Goal: Find specific page/section: Find specific page/section

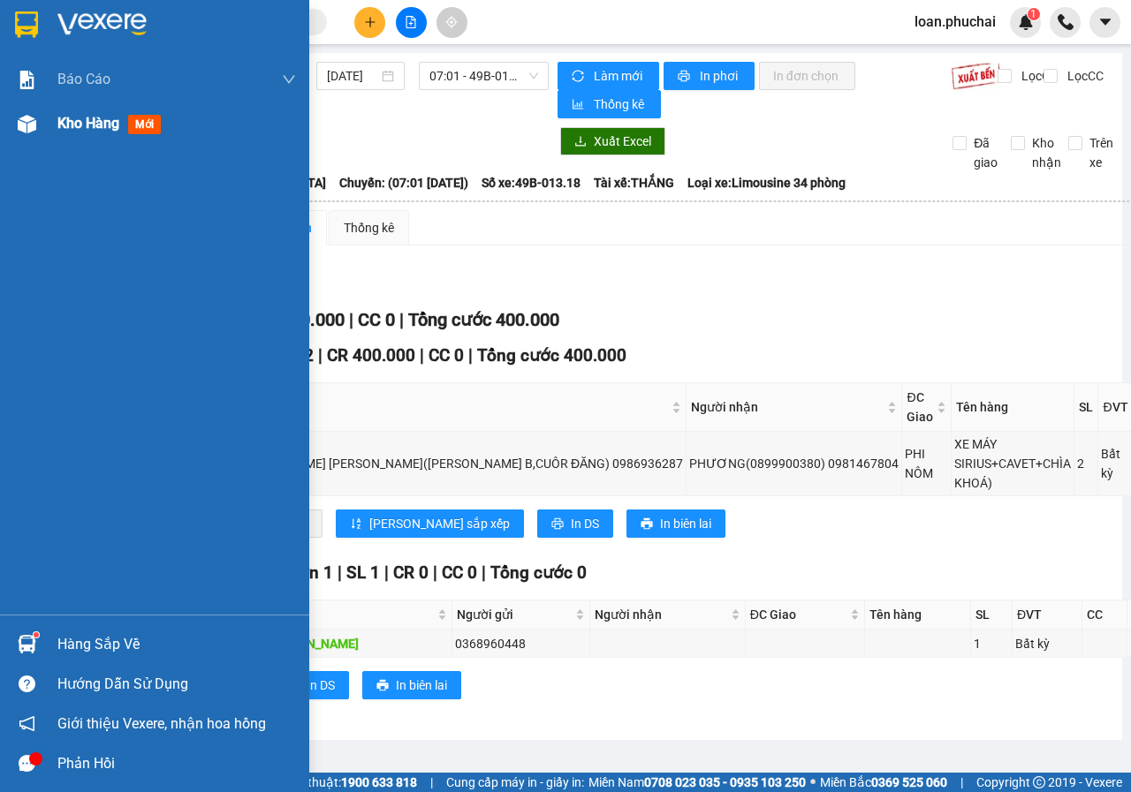
click at [13, 124] on div at bounding box center [26, 124] width 31 height 31
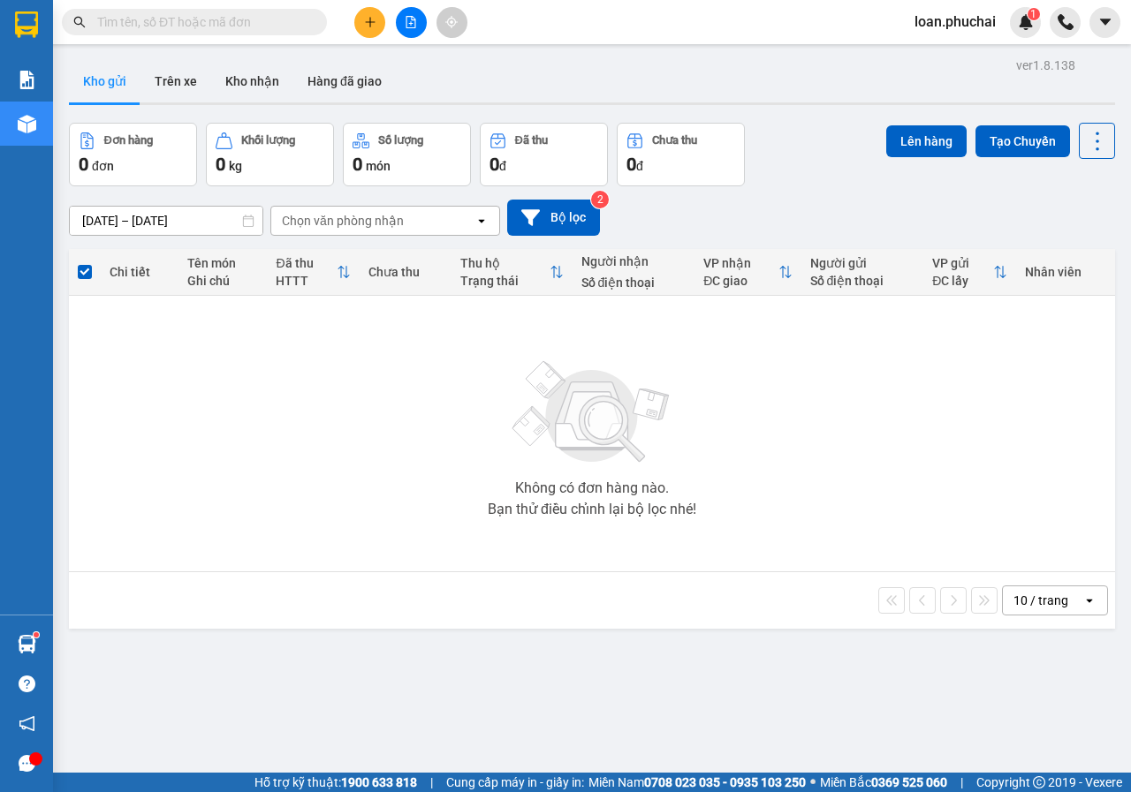
click at [418, 27] on button at bounding box center [411, 22] width 31 height 31
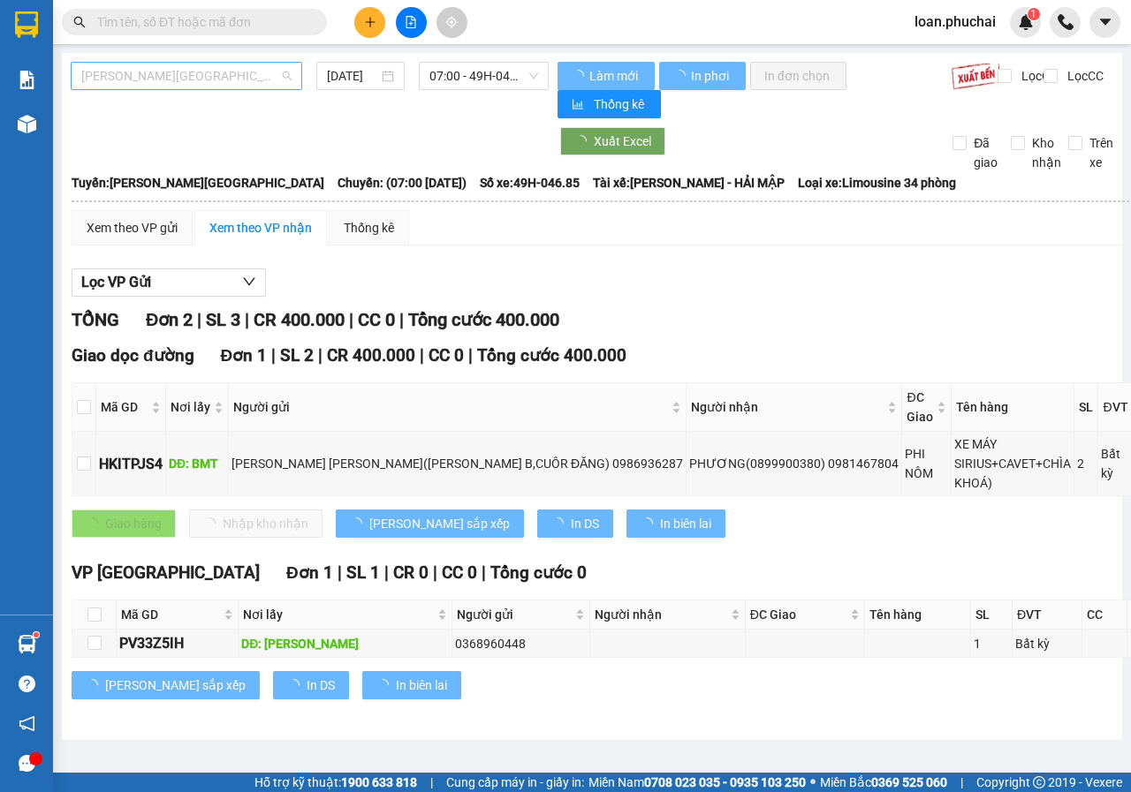
click at [254, 67] on span "[PERSON_NAME][GEOGRAPHIC_DATA]" at bounding box center [186, 76] width 210 height 26
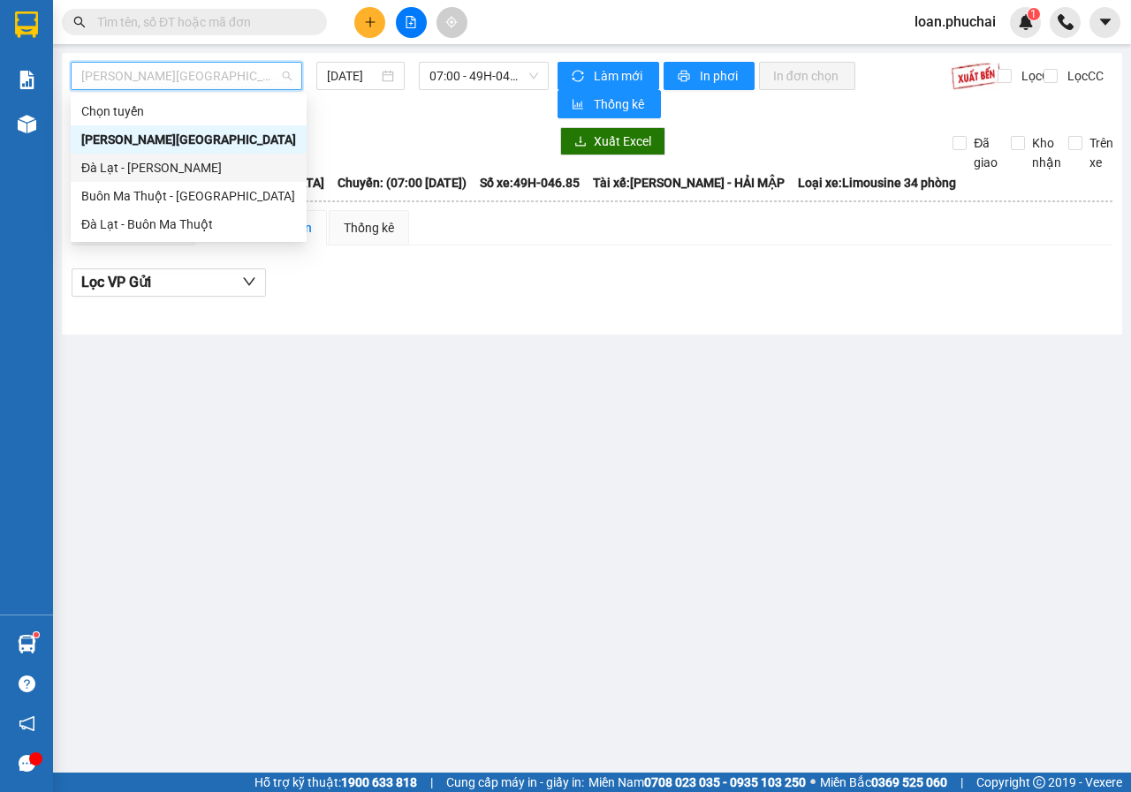
click at [129, 167] on div "Đà Lạt - [PERSON_NAME]" at bounding box center [188, 167] width 215 height 19
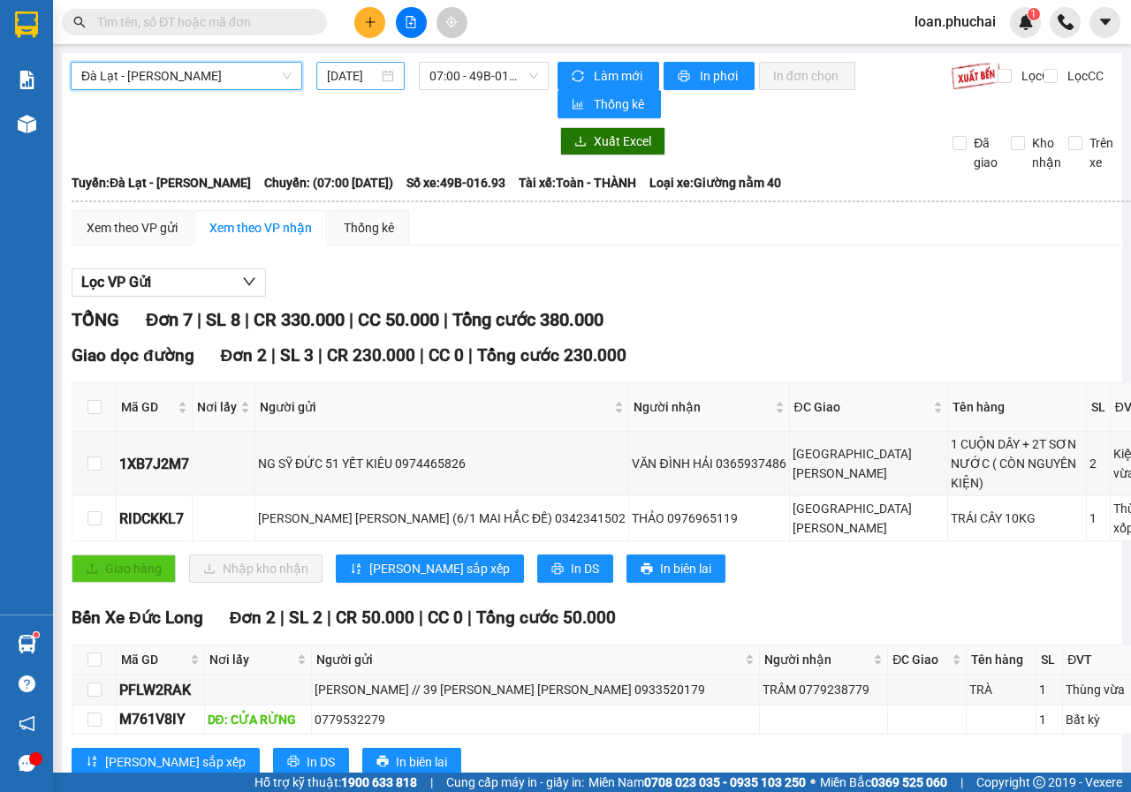
click at [360, 73] on input "[DATE]" at bounding box center [352, 75] width 51 height 19
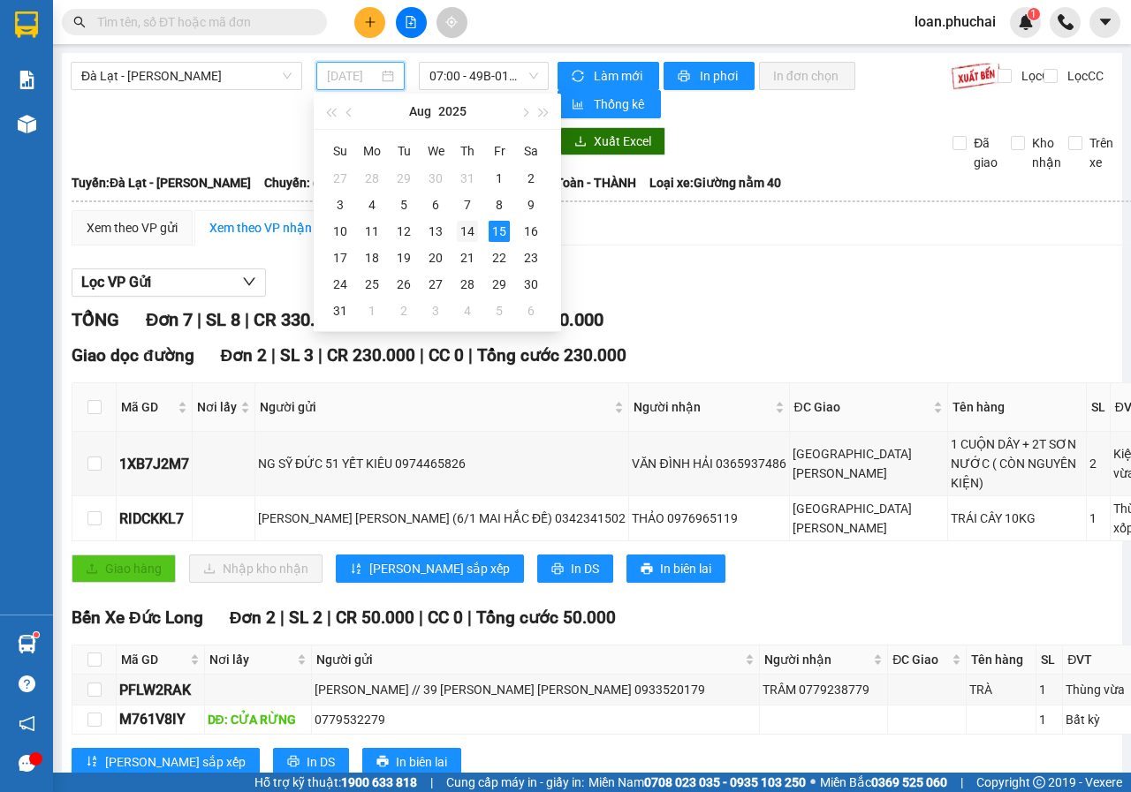
click at [467, 226] on div "14" at bounding box center [467, 231] width 21 height 21
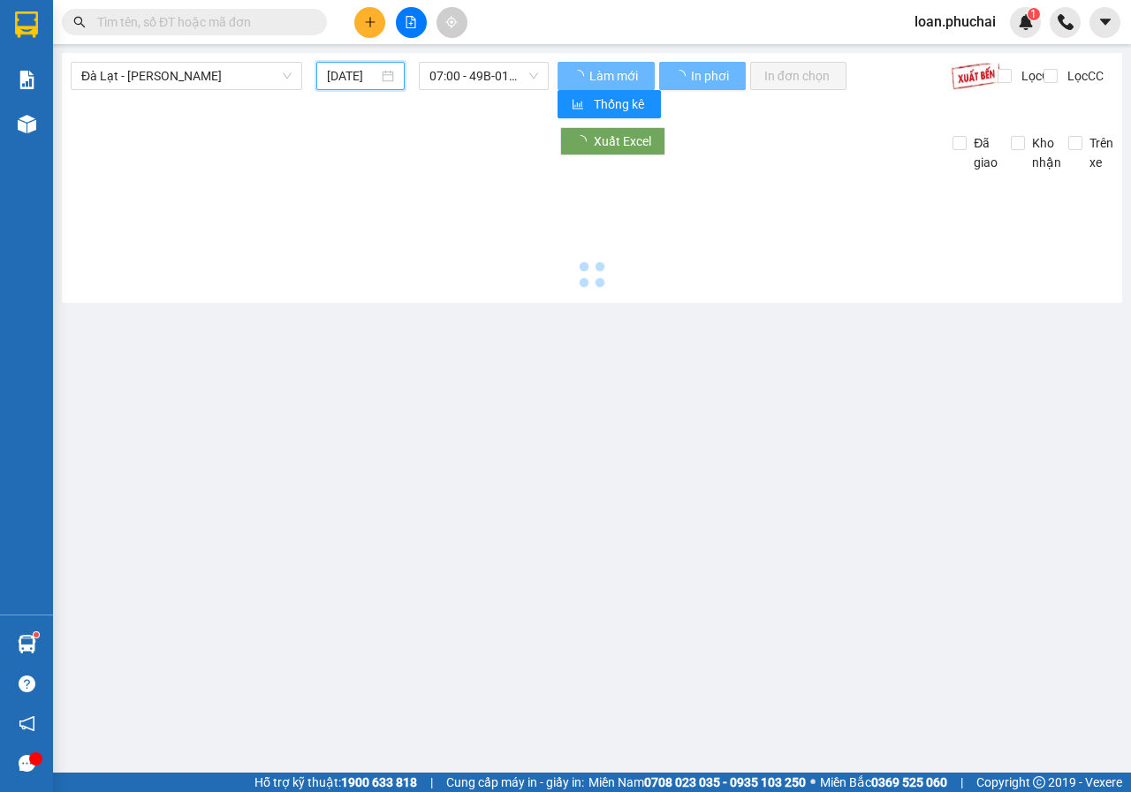
type input "[DATE]"
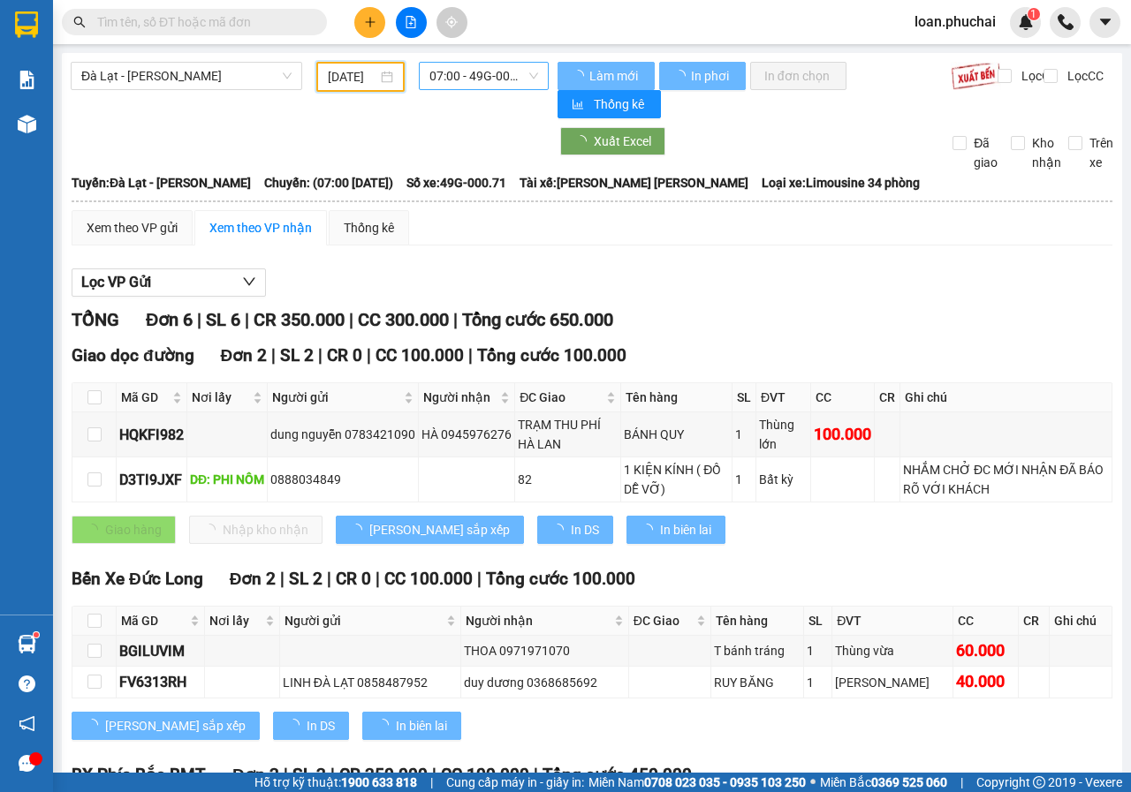
click at [481, 72] on span "07:00 - 49G-000.71" at bounding box center [483, 76] width 108 height 26
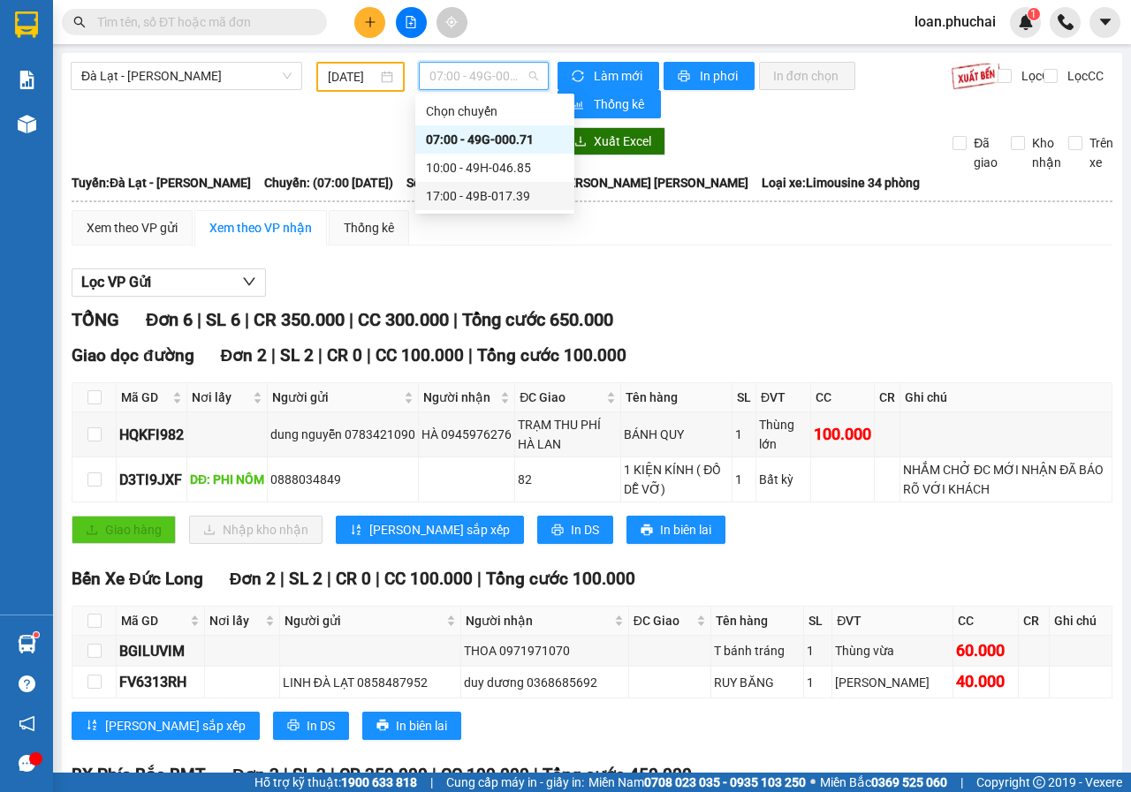
click at [515, 207] on div "17:00 - 49B-017.39" at bounding box center [494, 196] width 159 height 28
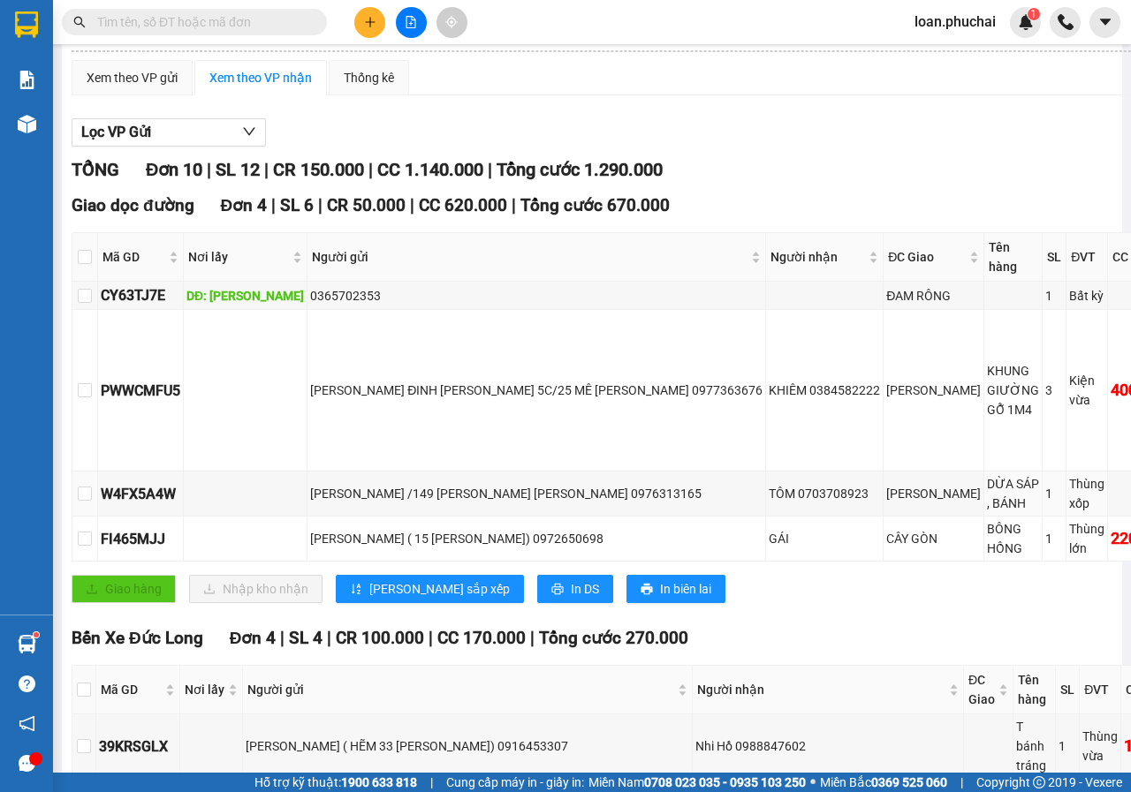
scroll to position [62, 0]
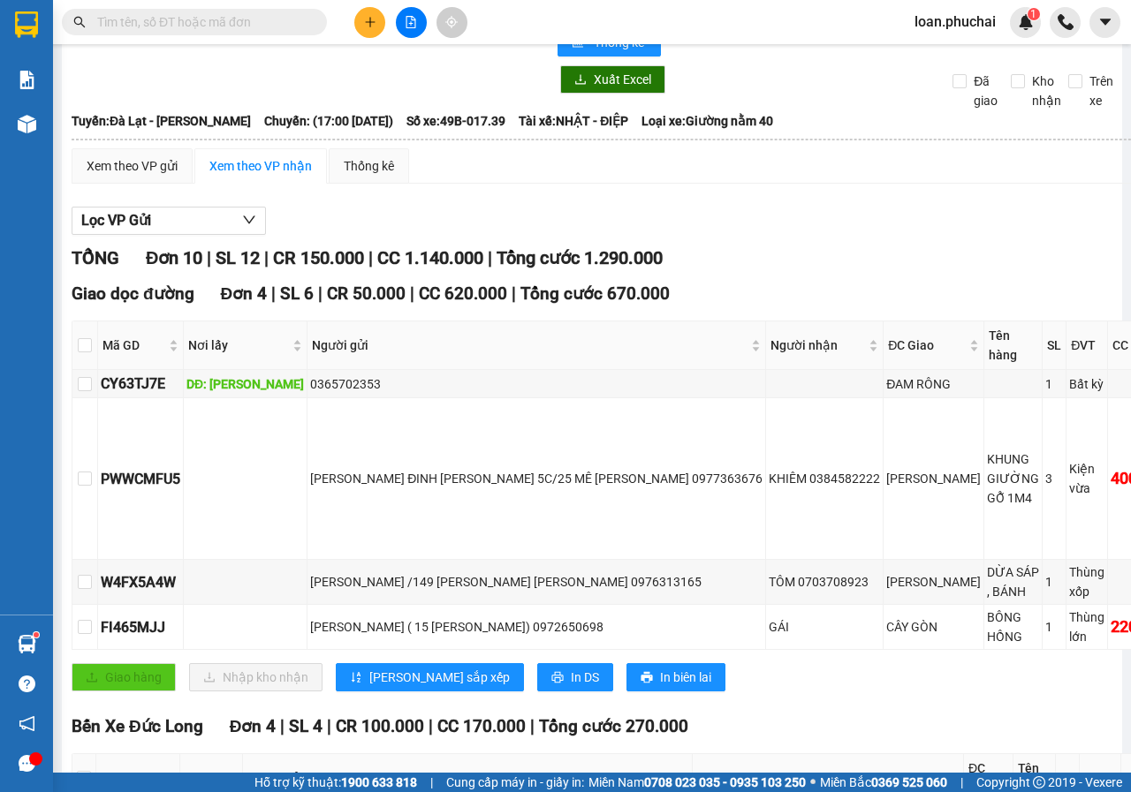
click at [283, 29] on input "text" at bounding box center [201, 21] width 208 height 19
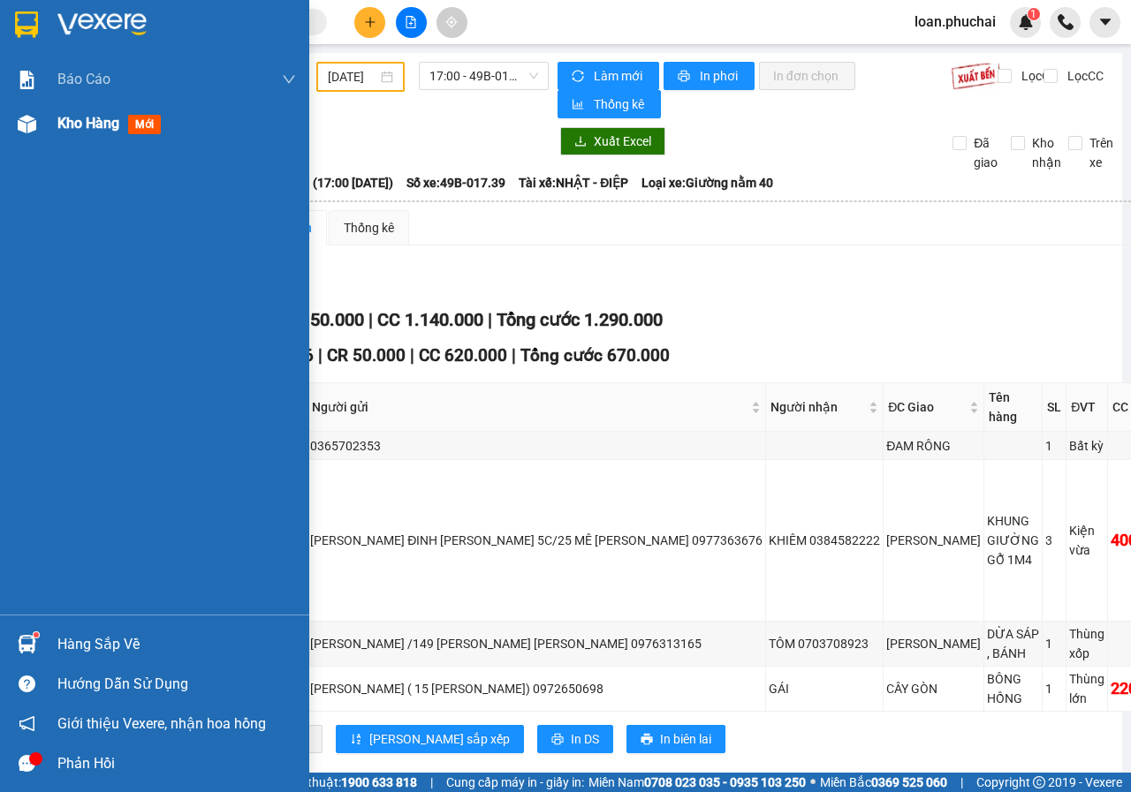
click at [11, 123] on div at bounding box center [26, 124] width 31 height 31
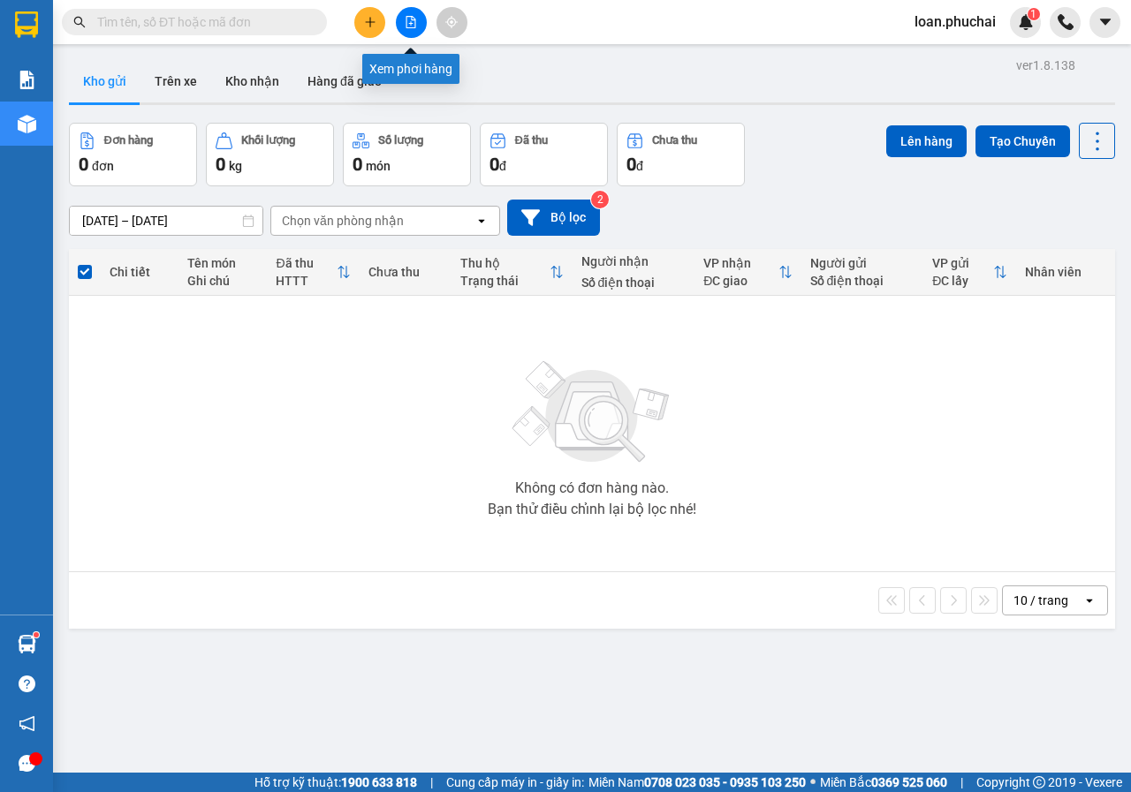
click at [408, 11] on button at bounding box center [411, 22] width 31 height 31
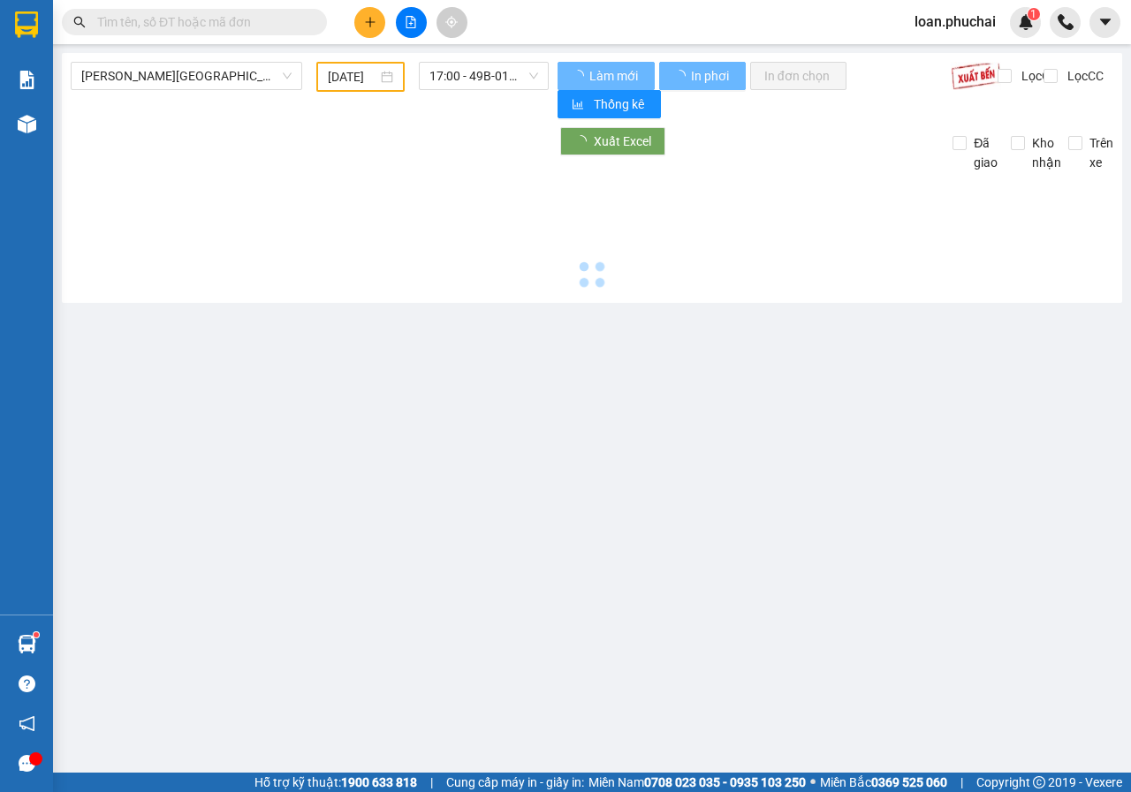
type input "[DATE]"
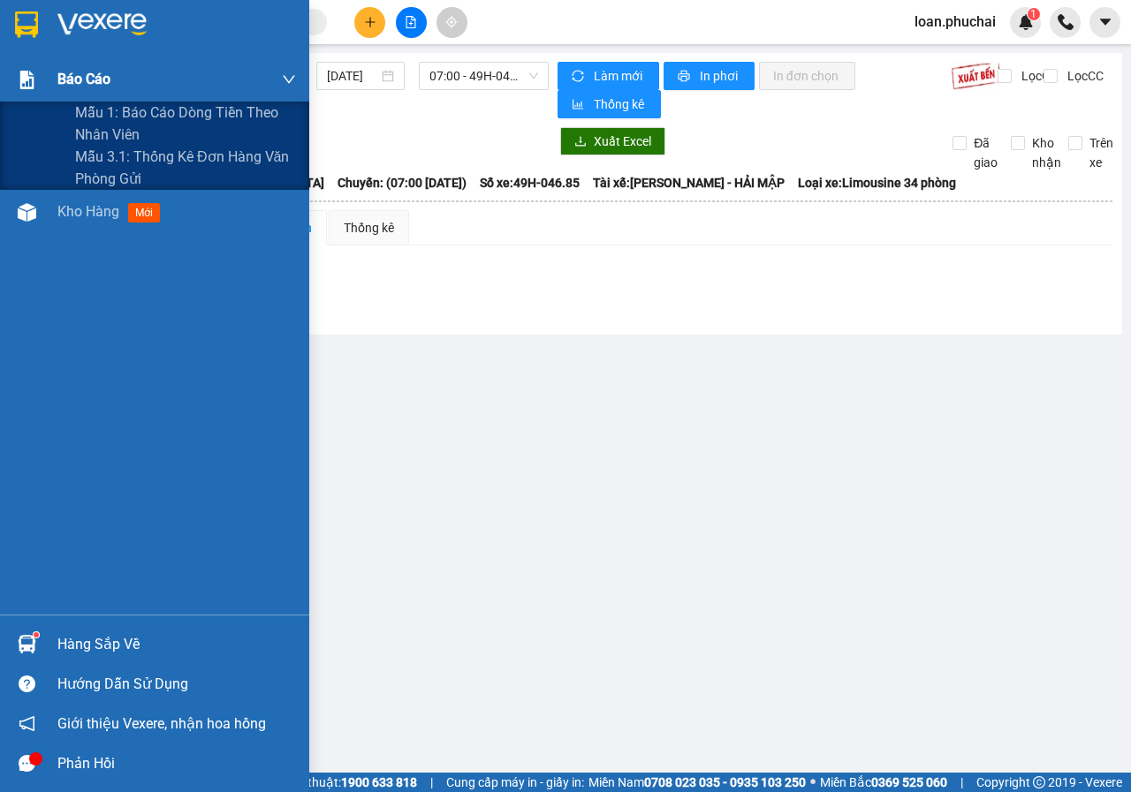
click at [0, 99] on div "Báo cáo" at bounding box center [154, 79] width 309 height 44
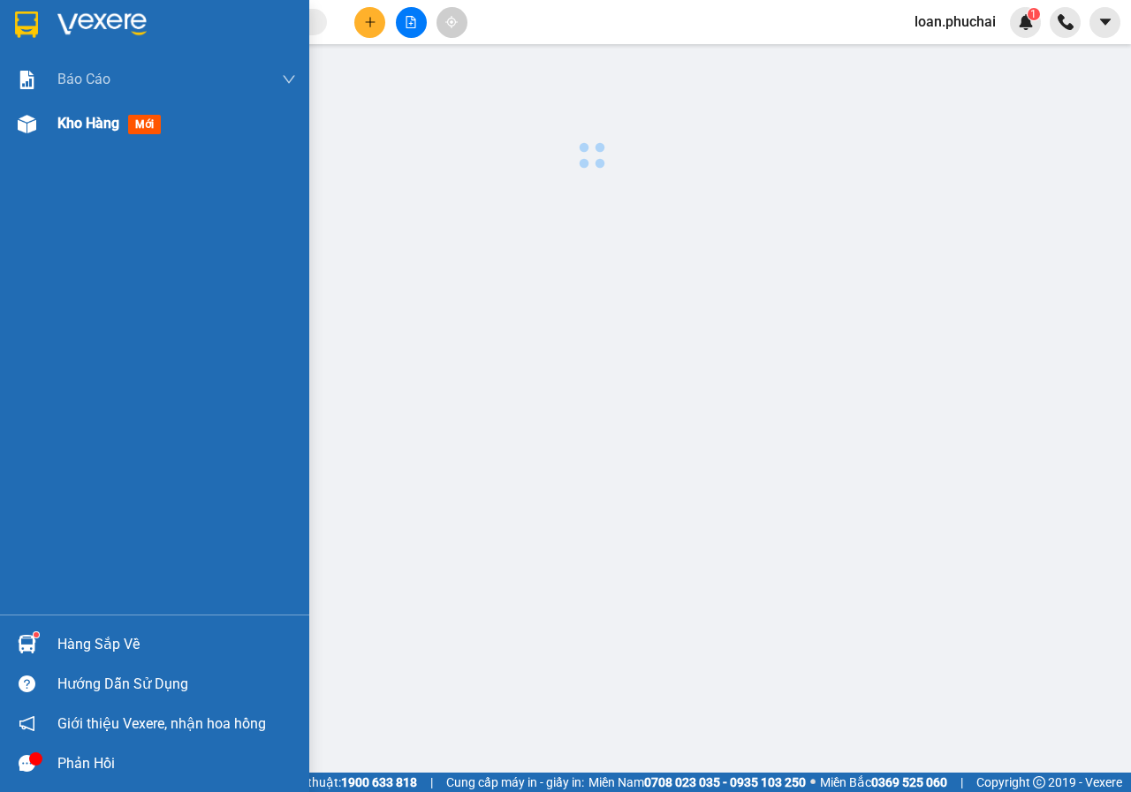
click at [11, 140] on div "Kho hàng mới" at bounding box center [154, 124] width 309 height 44
